Goal: Transaction & Acquisition: Purchase product/service

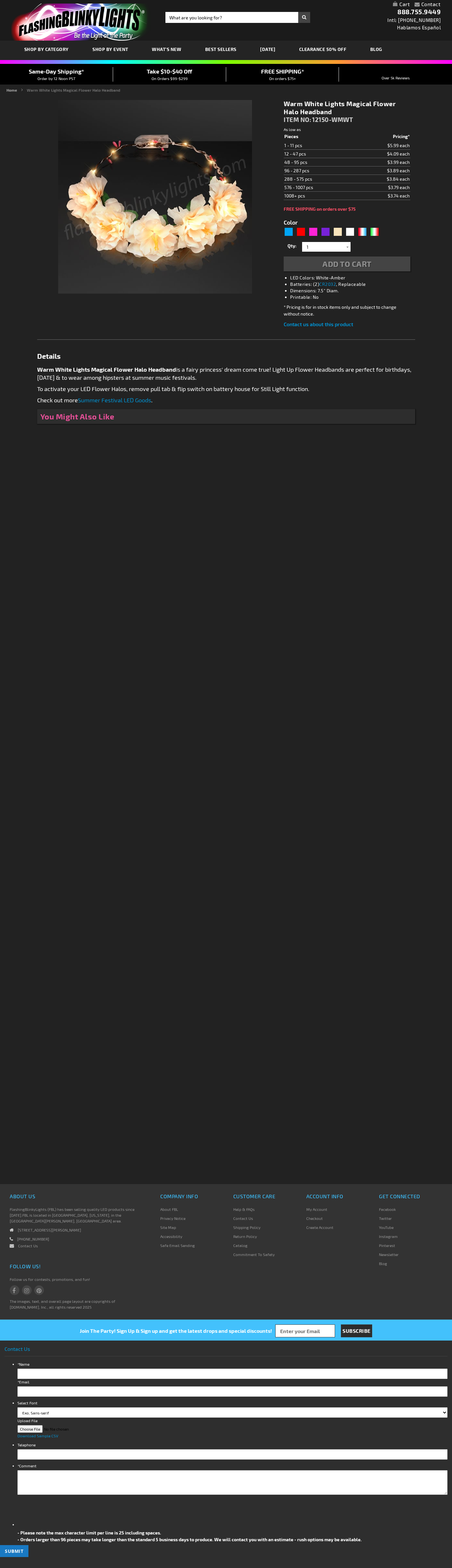
type input "5670"
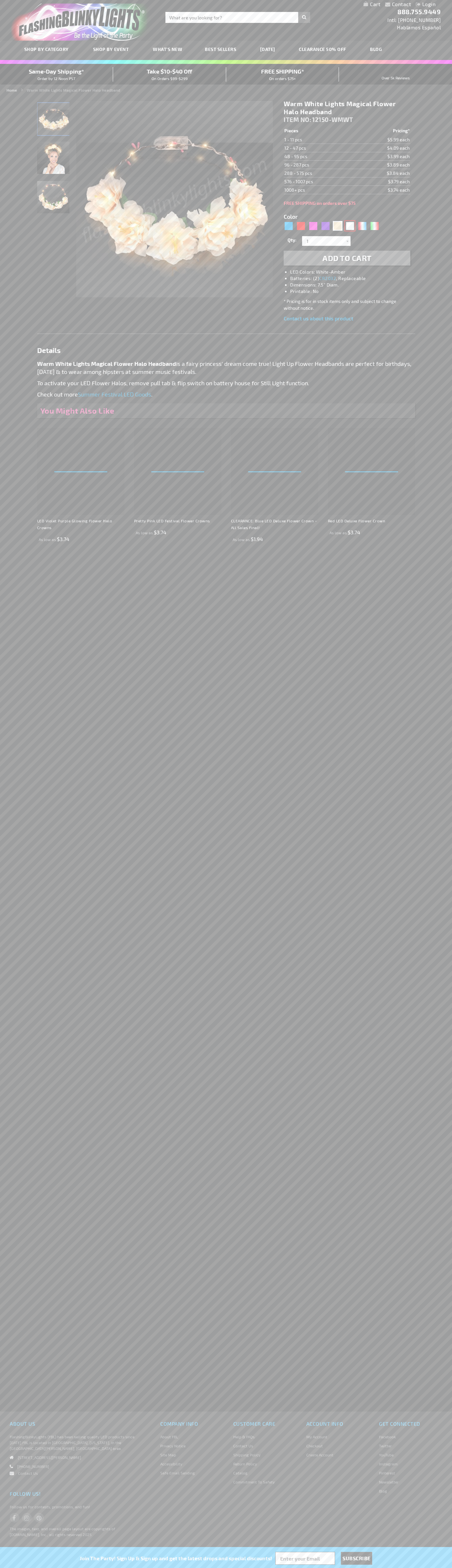
click at [350, 226] on div "White" at bounding box center [350, 226] width 10 height 10
type input "5646"
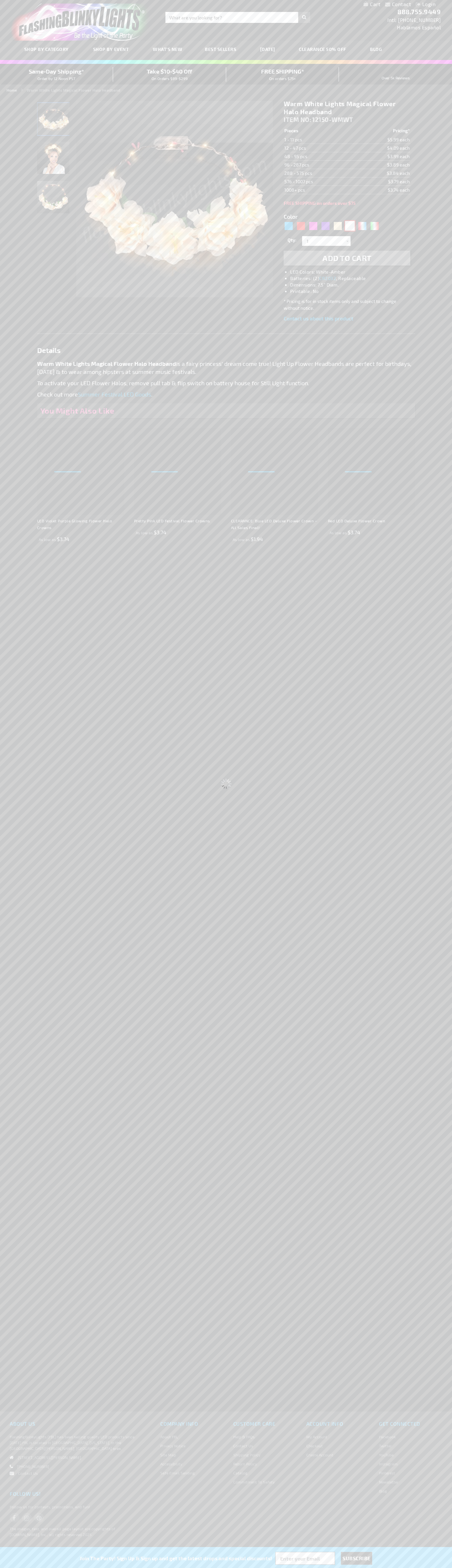
type input "12150-COOL"
type input "Customize - Light Up Cool White Flower Crown Headband - ITEM NO: 12150-COOL"
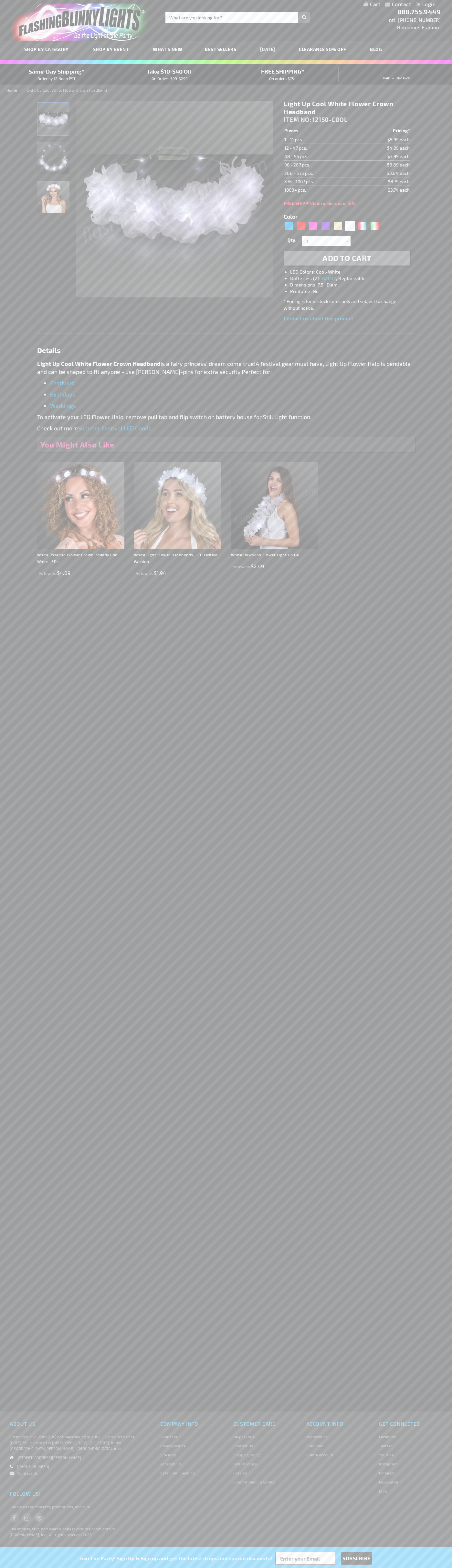
click at [347, 258] on span "Add to Cart" at bounding box center [347, 257] width 49 height 9
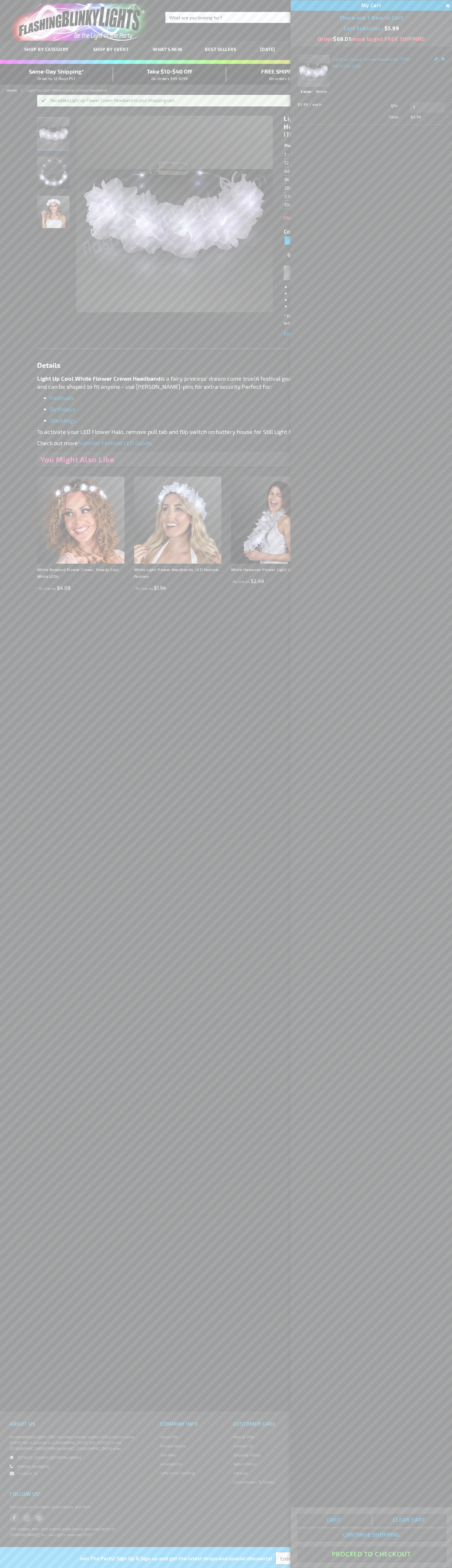
click at [371, 1554] on button "Proceed To Checkout" at bounding box center [371, 1554] width 148 height 15
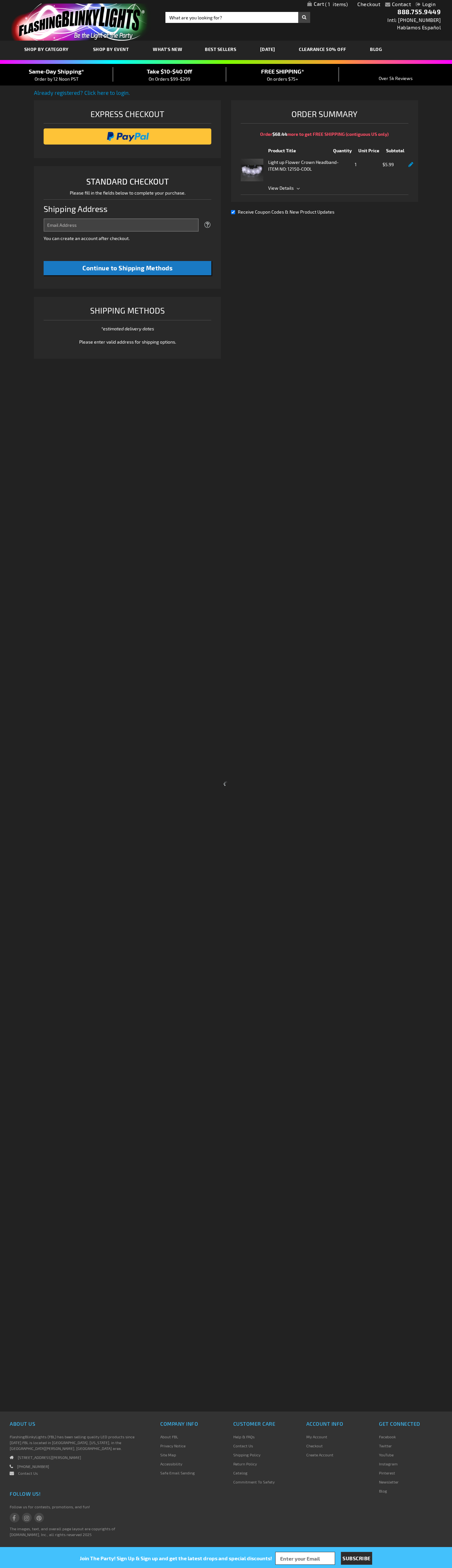
select select "US"
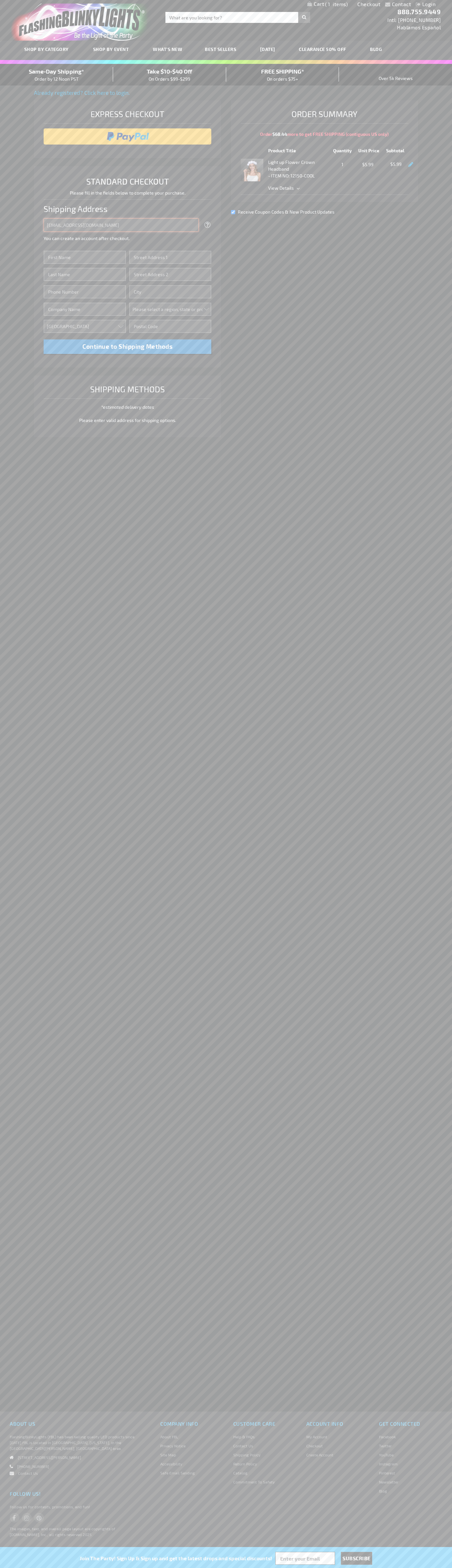
type input "johnsmith005@storebotmail.joonix.net"
type input "John"
type input "1600 Amphitheatre Parkway"
type input "First floor"
type input "mountain view"
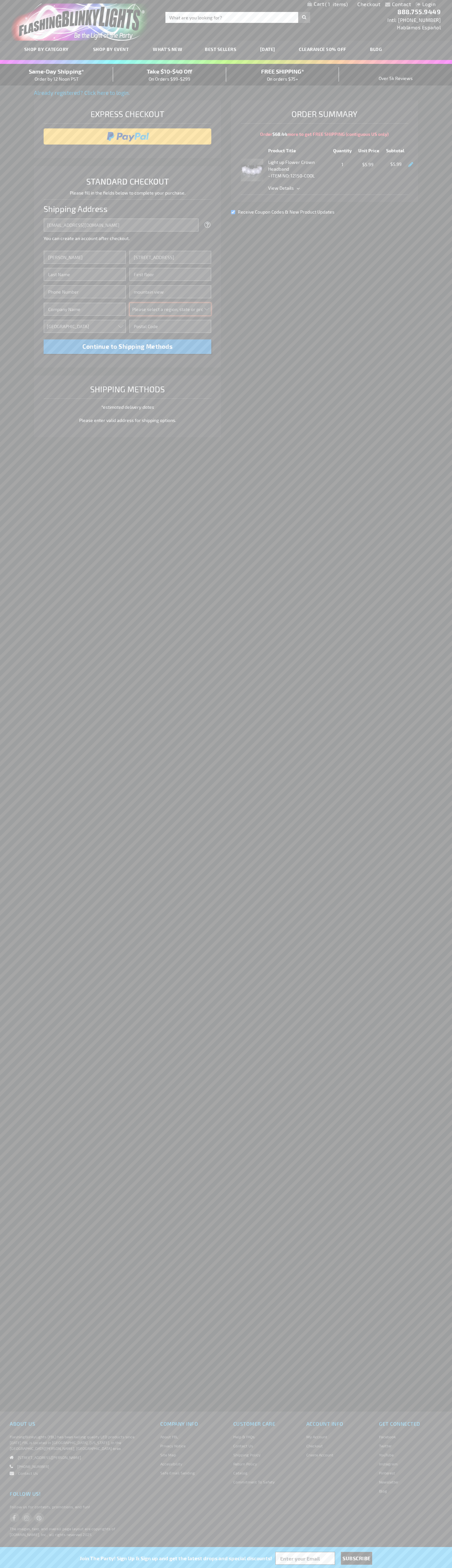
select select "12"
type input "94043"
type input "Smith"
type input "6502530000"
type input "John Smith"
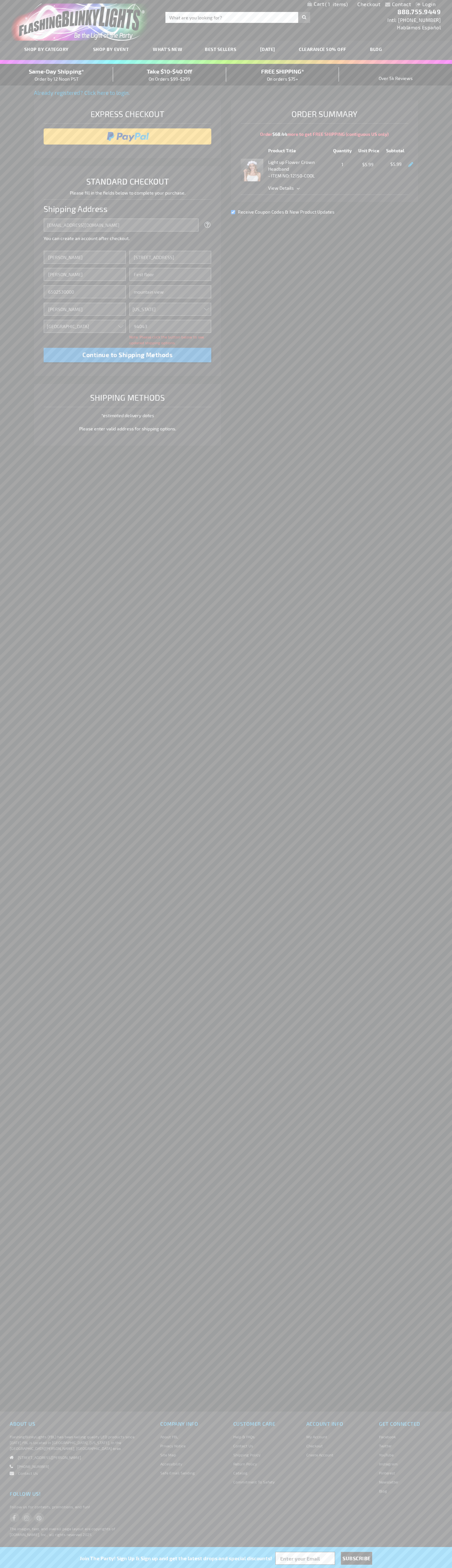
click at [57, 75] on div "Same-Day Shipping* Order by 12 Noon PST" at bounding box center [57, 74] width 113 height 15
click at [127, 136] on input "image" at bounding box center [127, 136] width 161 height 13
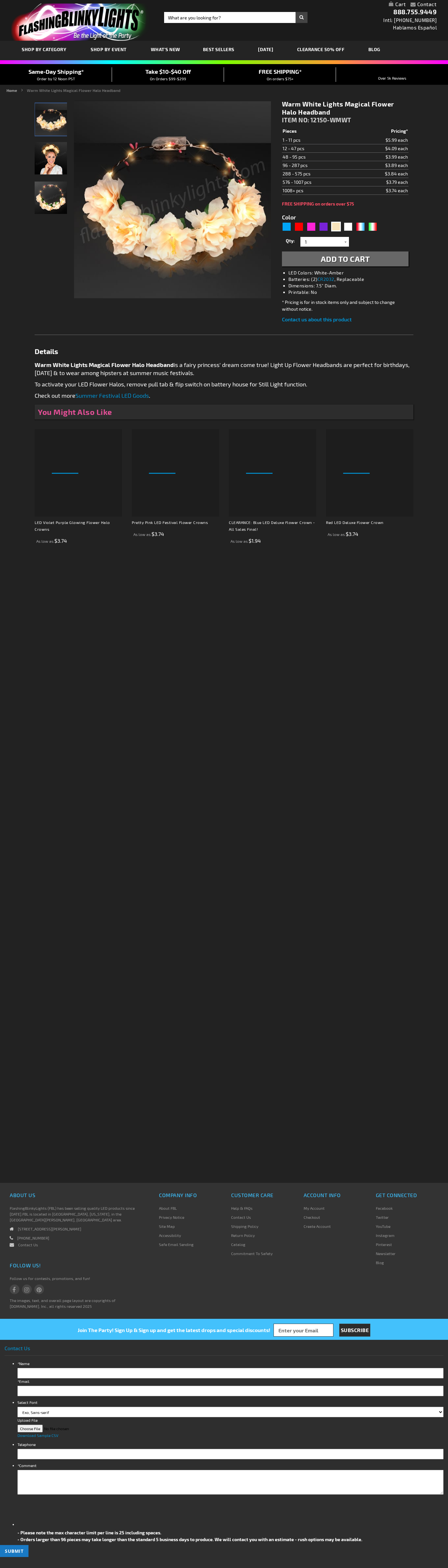
type input "5670"
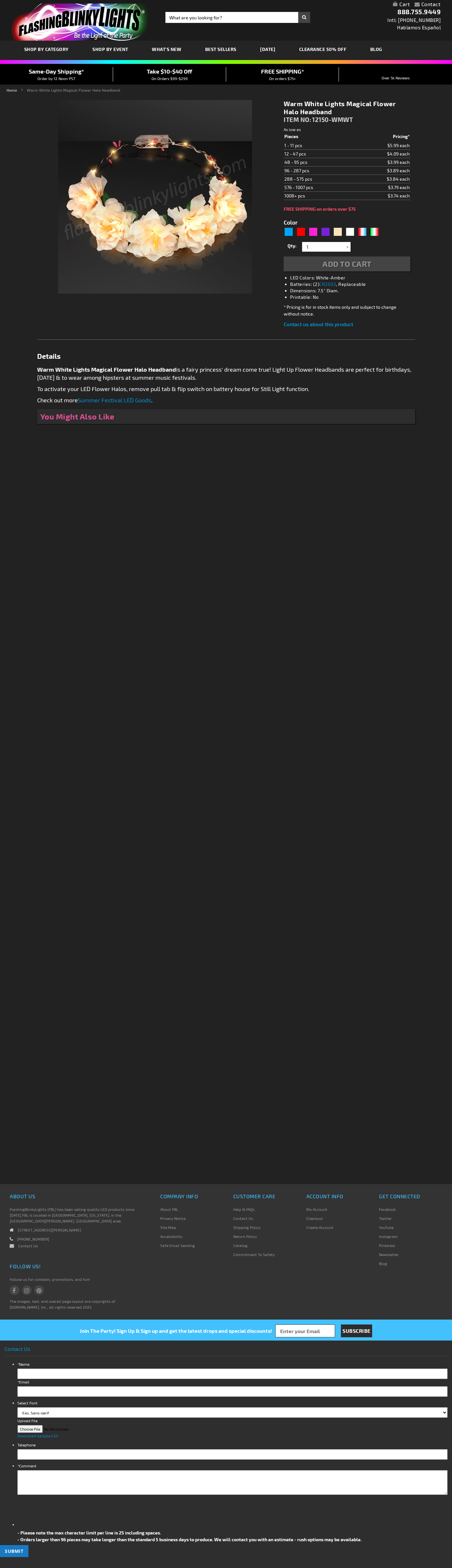
type input "5670"
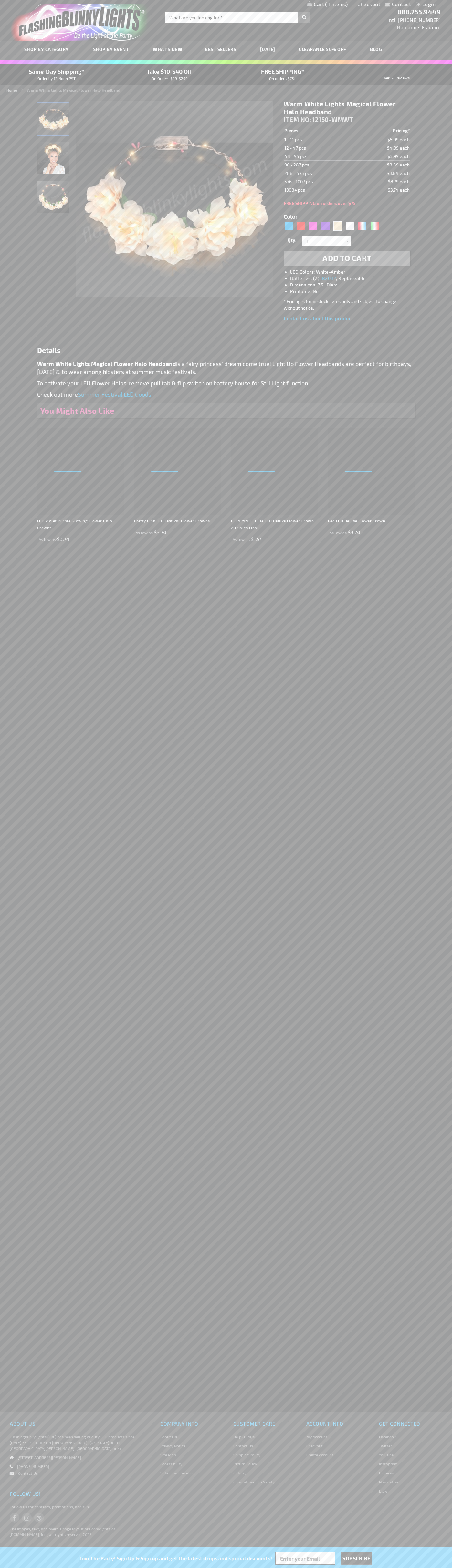
click at [327, 4] on span "1" at bounding box center [336, 4] width 23 height 6
